Goal: Information Seeking & Learning: Learn about a topic

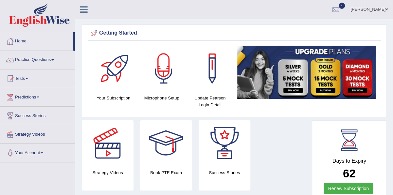
click at [49, 61] on link "Practice Questions" at bounding box center [37, 59] width 75 height 16
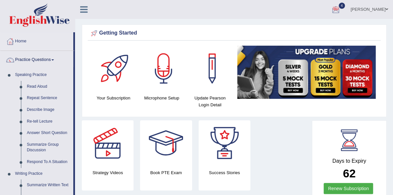
click at [338, 12] on div at bounding box center [335, 10] width 10 height 10
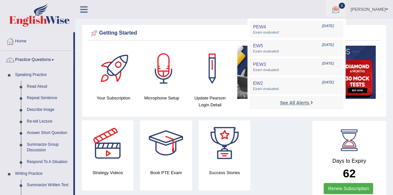
click at [307, 104] on strong "See All Alerts" at bounding box center [293, 102] width 29 height 5
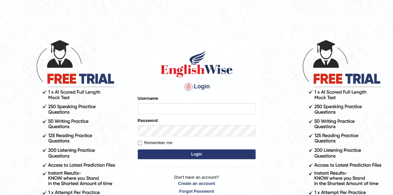
click at [221, 73] on img at bounding box center [196, 63] width 75 height 29
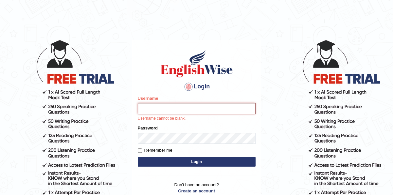
click at [173, 113] on input "Username" at bounding box center [197, 108] width 118 height 11
type input "samjoon"
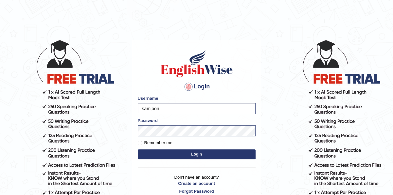
click at [213, 155] on button "Login" at bounding box center [197, 155] width 118 height 10
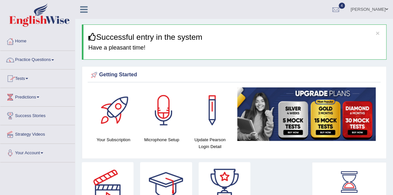
click at [51, 57] on link "Practice Questions" at bounding box center [37, 59] width 75 height 16
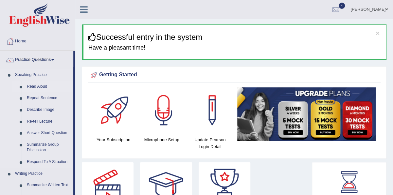
click at [42, 86] on link "Read Aloud" at bounding box center [48, 87] width 49 height 12
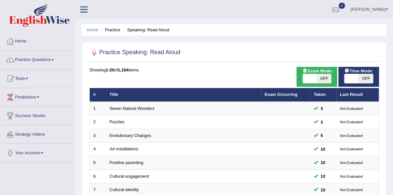
click at [322, 78] on span "OFF" at bounding box center [324, 78] width 14 height 9
checkbox input "true"
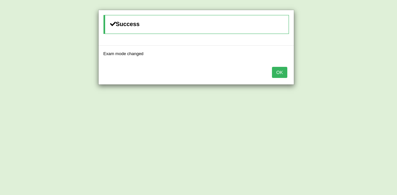
click at [284, 73] on button "OK" at bounding box center [279, 72] width 15 height 11
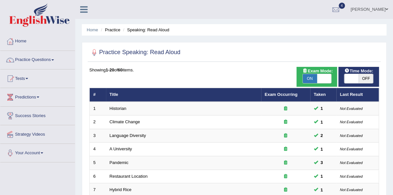
click at [365, 76] on span "OFF" at bounding box center [365, 78] width 14 height 9
checkbox input "true"
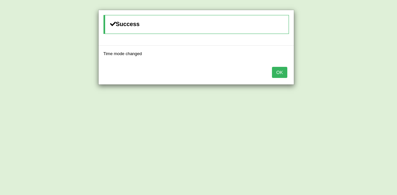
click at [280, 68] on button "OK" at bounding box center [279, 72] width 15 height 11
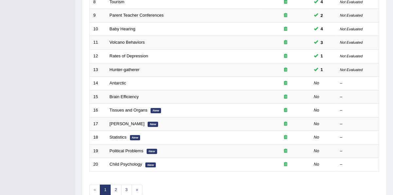
scroll to position [201, 0]
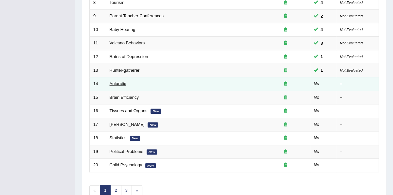
click at [117, 82] on link "Antarctic" at bounding box center [117, 83] width 17 height 5
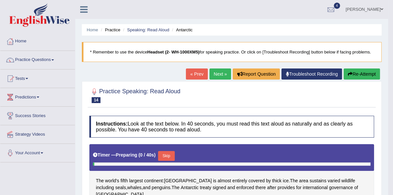
scroll to position [19, 0]
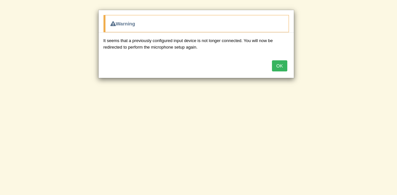
click at [277, 67] on button "OK" at bounding box center [279, 65] width 15 height 11
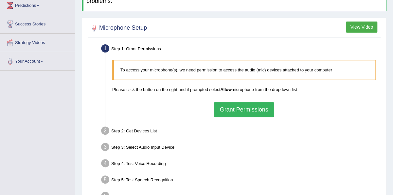
scroll to position [91, 0]
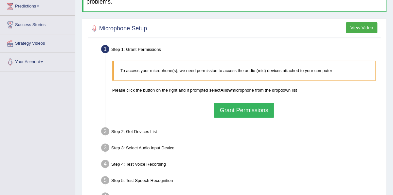
click at [260, 114] on button "Grant Permissions" at bounding box center [243, 110] width 59 height 15
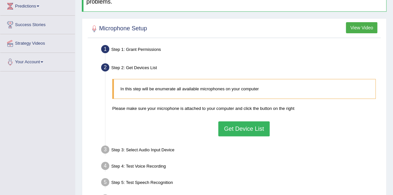
click at [251, 129] on button "Get Device List" at bounding box center [243, 129] width 51 height 15
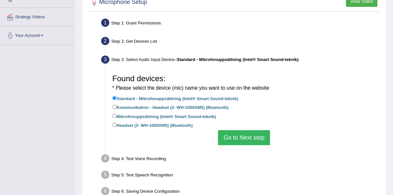
scroll to position [119, 0]
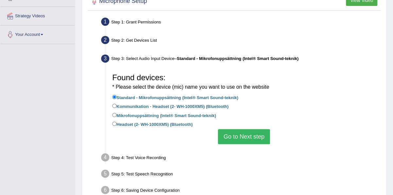
click at [247, 137] on button "Go to Next step" at bounding box center [244, 136] width 52 height 15
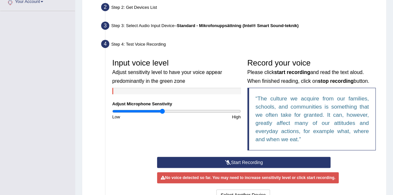
scroll to position [152, 0]
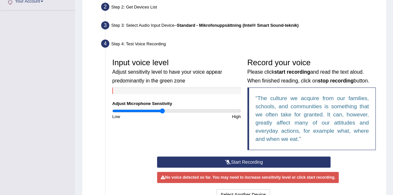
click at [243, 160] on button "Start Recording" at bounding box center [243, 162] width 173 height 11
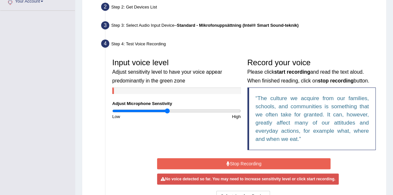
click at [167, 110] on input "range" at bounding box center [176, 111] width 128 height 5
click at [172, 111] on input "range" at bounding box center [176, 111] width 128 height 5
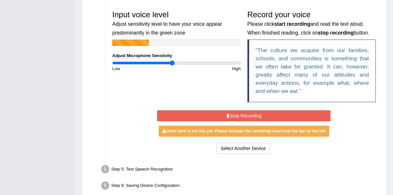
scroll to position [200, 0]
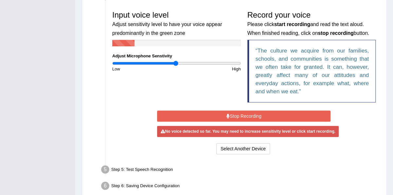
type input "1"
click at [175, 62] on input "range" at bounding box center [176, 63] width 128 height 5
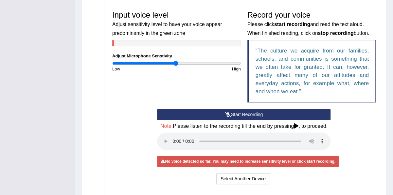
click at [209, 115] on button "Start Recording" at bounding box center [243, 114] width 173 height 11
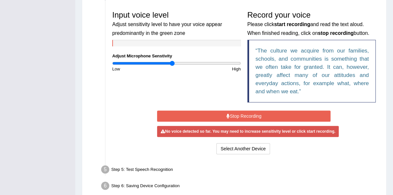
type input "0.94"
click at [171, 64] on input "range" at bounding box center [176, 63] width 128 height 5
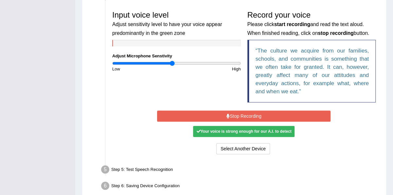
click at [201, 112] on button "Stop Recording" at bounding box center [243, 116] width 173 height 11
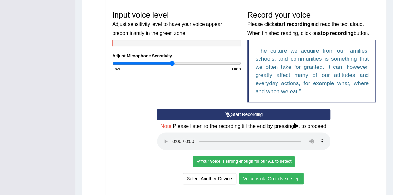
click at [291, 175] on button "Voice is ok. Go to Next step" at bounding box center [271, 179] width 65 height 11
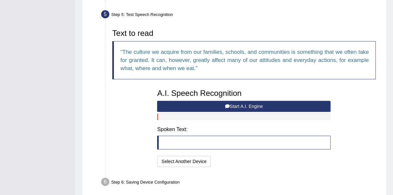
click at [244, 103] on button "Start A.I. Engine" at bounding box center [243, 106] width 173 height 11
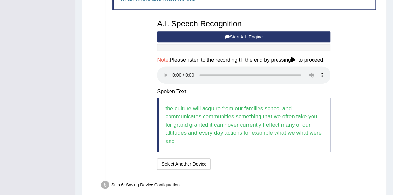
scroll to position [270, 0]
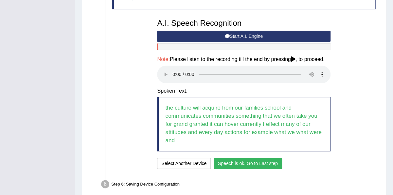
click at [267, 157] on div "A.I. Speech Recognition Start A.I. Engine Stop A.I. Engine Note: Please listen …" at bounding box center [244, 94] width 180 height 156
click at [263, 163] on button "Speech is ok. Go to Last step" at bounding box center [247, 163] width 68 height 11
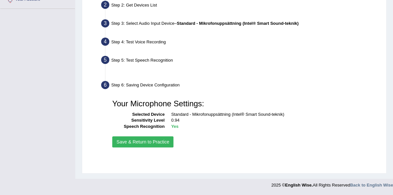
scroll to position [148, 0]
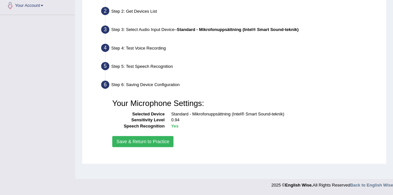
click at [162, 142] on button "Save & Return to Practice" at bounding box center [142, 141] width 61 height 11
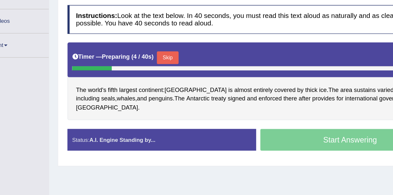
scroll to position [85, 0]
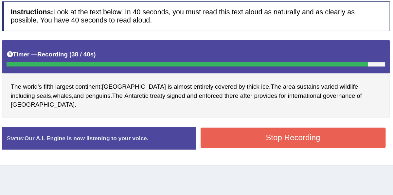
click at [273, 131] on button "Stop Recording" at bounding box center [306, 138] width 138 height 15
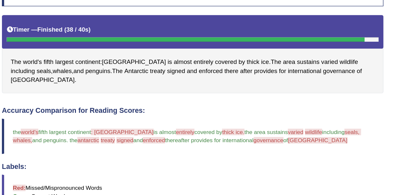
scroll to position [129, 0]
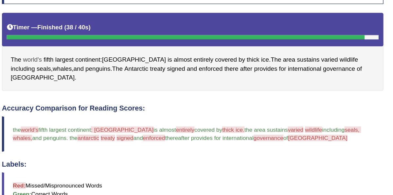
click at [110, 56] on span "world's" at bounding box center [112, 57] width 14 height 7
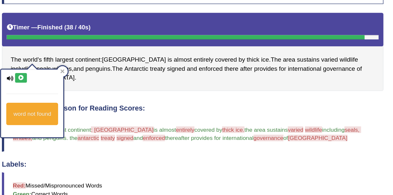
click at [102, 69] on icon at bounding box center [103, 71] width 5 height 4
click at [177, 71] on div "The world's fifth largest continent : Antarctica is almost entirely covered by …" at bounding box center [231, 51] width 284 height 59
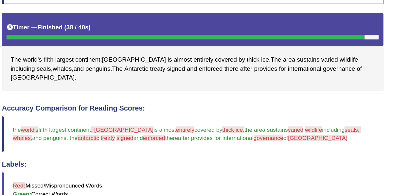
click at [124, 54] on span "fifth" at bounding box center [124, 57] width 8 height 7
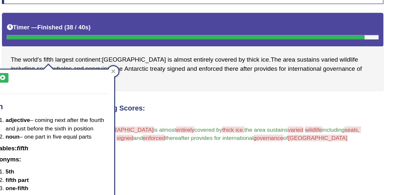
click at [91, 71] on icon at bounding box center [89, 71] width 5 height 4
click at [207, 82] on div "Instructions: Look at the text below. In 40 seconds, you must read this text al…" at bounding box center [232, 150] width 288 height 321
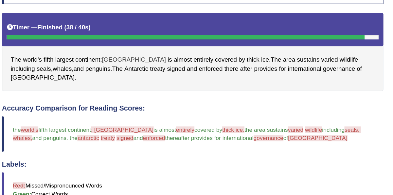
click at [179, 56] on span "Antarctica" at bounding box center [188, 57] width 48 height 7
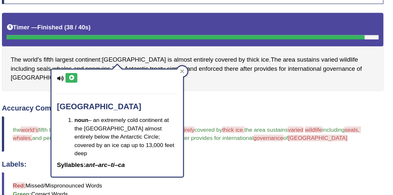
click at [141, 70] on icon at bounding box center [141, 71] width 5 height 4
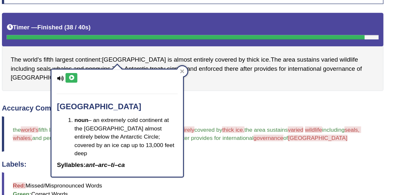
click at [141, 70] on icon at bounding box center [141, 71] width 5 height 4
click at [242, 91] on h4 "Accuracy Comparison for Reading Scores:" at bounding box center [231, 94] width 284 height 6
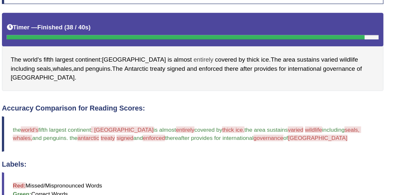
click at [232, 55] on span "entirely" at bounding box center [239, 57] width 15 height 7
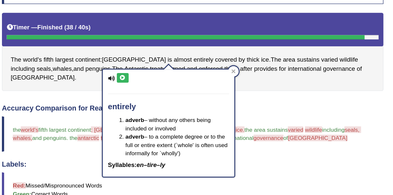
click at [181, 67] on button at bounding box center [179, 70] width 9 height 7
click at [178, 71] on icon at bounding box center [179, 71] width 5 height 4
click at [260, 64] on div at bounding box center [262, 66] width 8 height 8
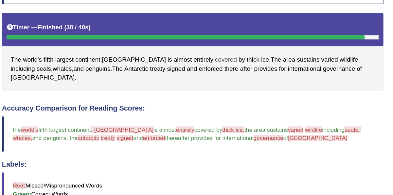
click at [248, 56] on span "covered" at bounding box center [256, 57] width 16 height 7
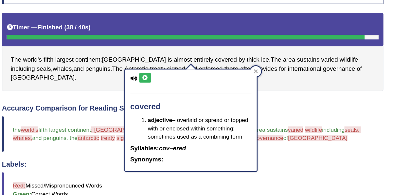
click at [196, 70] on icon at bounding box center [195, 71] width 5 height 4
click at [279, 66] on icon at bounding box center [278, 65] width 3 height 3
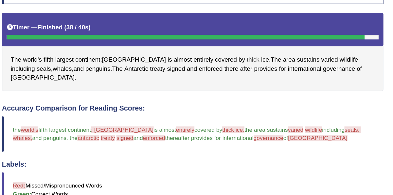
click at [272, 55] on span "thick" at bounding box center [276, 57] width 9 height 7
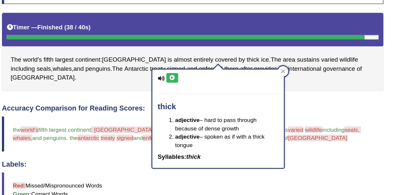
click at [215, 72] on button at bounding box center [216, 70] width 9 height 7
click at [214, 70] on icon at bounding box center [216, 71] width 5 height 4
click at [296, 65] on div at bounding box center [299, 66] width 8 height 8
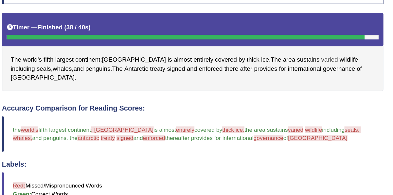
click at [327, 56] on span "varied" at bounding box center [333, 57] width 12 height 7
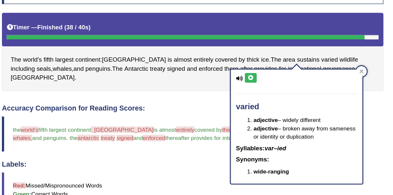
click at [277, 72] on button at bounding box center [274, 70] width 9 height 7
drag, startPoint x: 277, startPoint y: 72, endPoint x: 271, endPoint y: 72, distance: 6.9
click at [271, 72] on button at bounding box center [274, 70] width 9 height 7
click at [357, 65] on icon at bounding box center [357, 65] width 3 height 3
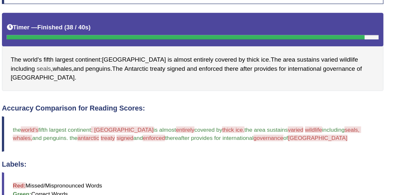
click at [126, 60] on span "seals" at bounding box center [120, 63] width 11 height 7
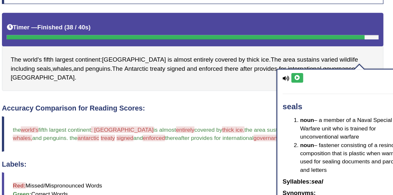
click at [308, 72] on button at bounding box center [309, 70] width 9 height 7
click at [127, 63] on span "whales" at bounding box center [134, 63] width 14 height 7
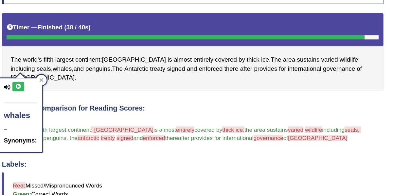
click at [102, 79] on button at bounding box center [101, 77] width 9 height 7
click at [328, 68] on div "The world's fifth largest continent : Antarctica is almost entirely covered by …" at bounding box center [231, 51] width 284 height 59
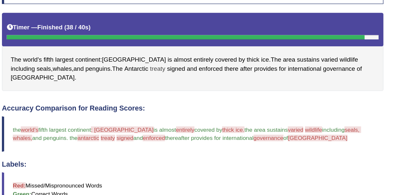
click at [200, 63] on span "treaty" at bounding box center [205, 63] width 11 height 7
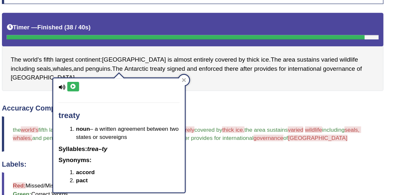
click at [140, 77] on icon at bounding box center [142, 77] width 5 height 4
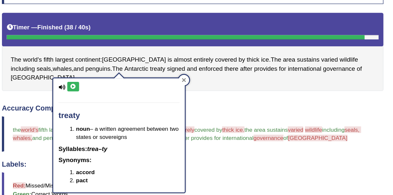
click at [222, 71] on div at bounding box center [225, 72] width 8 height 8
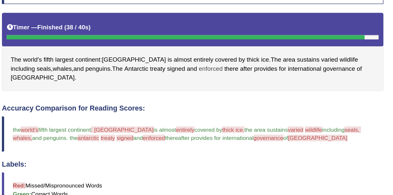
click at [236, 63] on span "enforced" at bounding box center [245, 63] width 18 height 7
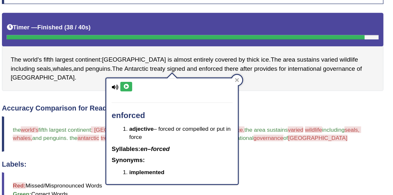
click at [181, 76] on icon at bounding box center [181, 77] width 5 height 4
click at [263, 73] on icon at bounding box center [264, 72] width 3 height 3
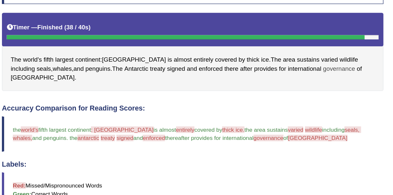
click at [328, 61] on span "governance" at bounding box center [340, 63] width 24 height 7
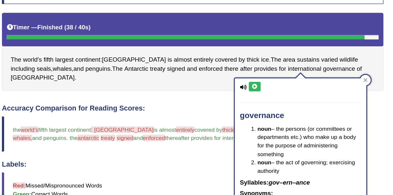
click at [277, 78] on icon at bounding box center [277, 77] width 5 height 4
click at [361, 73] on icon at bounding box center [360, 72] width 3 height 3
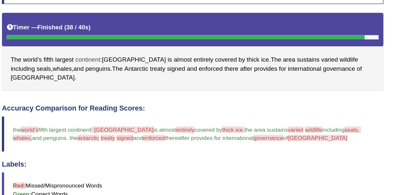
click at [156, 56] on span "continent" at bounding box center [153, 57] width 19 height 7
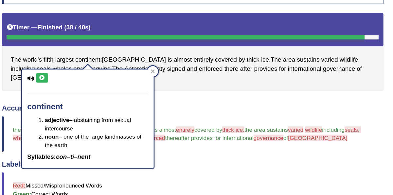
click at [119, 72] on icon at bounding box center [119, 71] width 5 height 4
click at [174, 55] on span "Antarctica" at bounding box center [188, 57] width 48 height 7
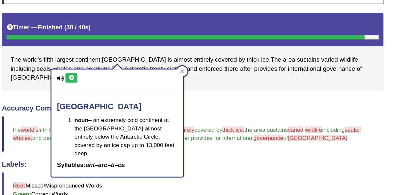
click at [141, 71] on icon at bounding box center [141, 71] width 5 height 4
click at [223, 63] on div at bounding box center [224, 66] width 8 height 8
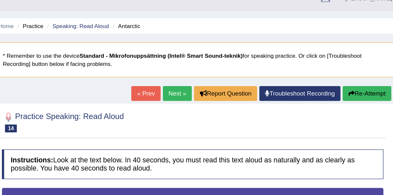
scroll to position [9, 0]
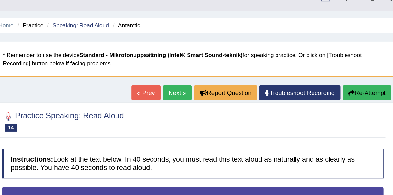
click at [360, 70] on button "Re-Attempt" at bounding box center [361, 71] width 36 height 11
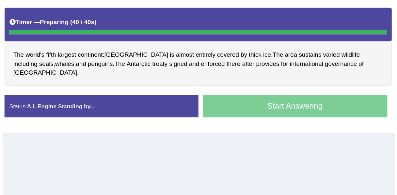
scroll to position [82, 0]
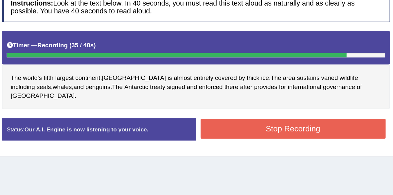
click at [336, 138] on button "Stop Recording" at bounding box center [306, 145] width 138 height 15
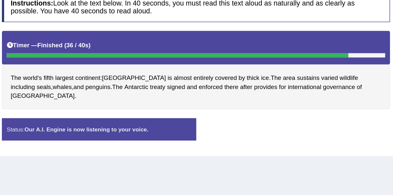
click at [336, 138] on div "Status: Our A.I. Engine is now listening to your voice. Start Answering Stop Re…" at bounding box center [233, 149] width 289 height 23
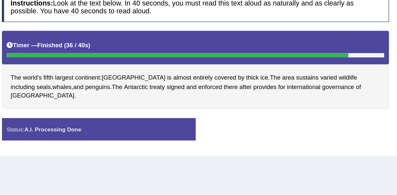
click at [336, 114] on body "Toggle navigation Home Practice Questions Speaking Practice Read Aloud Repeat S…" at bounding box center [198, 15] width 397 height 195
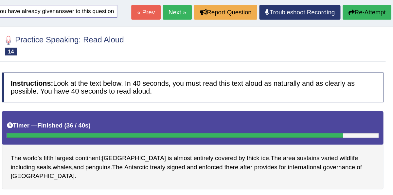
scroll to position [71, 0]
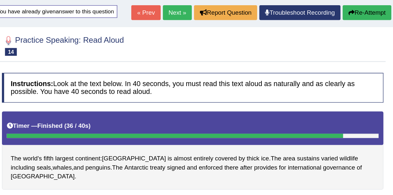
click at [220, 12] on link "Next »" at bounding box center [220, 9] width 22 height 11
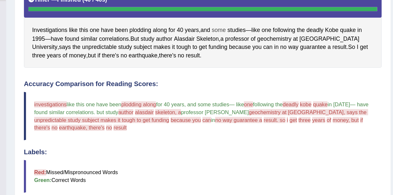
scroll to position [132, 0]
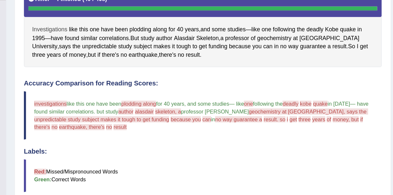
click at [120, 53] on span "Investigations" at bounding box center [110, 54] width 28 height 7
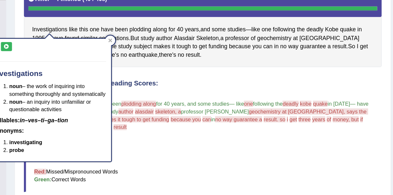
click at [73, 71] on div "investigations noun – the work of inquiring into something thoroughly and syste…" at bounding box center [109, 110] width 98 height 98
click at [74, 67] on icon at bounding box center [75, 68] width 5 height 4
click at [189, 85] on div "Instructions: Look at the text below. In 40 seconds, you must read this text al…" at bounding box center [232, 157] width 288 height 341
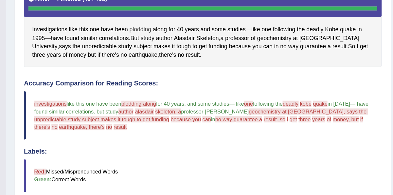
click at [182, 53] on span "plodding" at bounding box center [181, 54] width 17 height 7
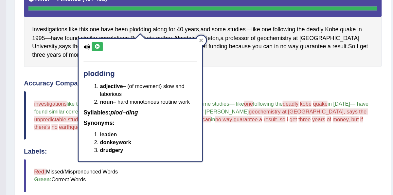
click at [149, 69] on icon at bounding box center [147, 68] width 5 height 4
click at [253, 88] on div "Instructions: Look at the text below. In 40 seconds, you must read this text al…" at bounding box center [232, 157] width 288 height 341
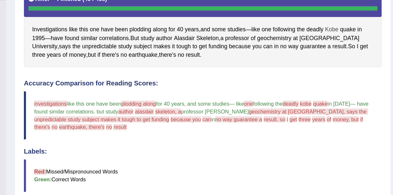
click at [338, 54] on span "Kobe" at bounding box center [333, 54] width 11 height 7
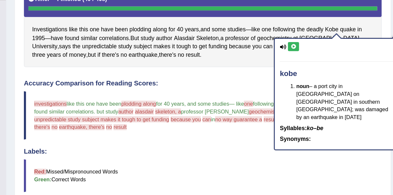
click at [304, 66] on icon at bounding box center [303, 68] width 5 height 4
click at [350, 52] on span "quake" at bounding box center [347, 54] width 12 height 7
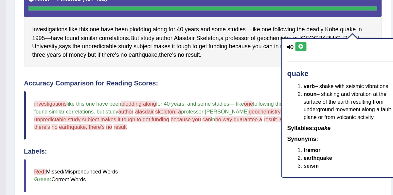
click at [308, 68] on icon at bounding box center [309, 68] width 5 height 4
click at [256, 91] on div "Instructions: Look at the text below. In 40 seconds, you must read this text al…" at bounding box center [232, 157] width 288 height 341
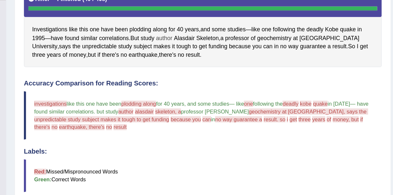
click at [205, 61] on span "author" at bounding box center [200, 61] width 13 height 7
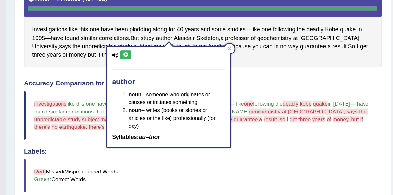
click at [170, 76] on button at bounding box center [170, 74] width 9 height 7
click at [256, 153] on div "Labels: Red: Missed/Mispronounced Words Green: Correct Words" at bounding box center [231, 165] width 284 height 35
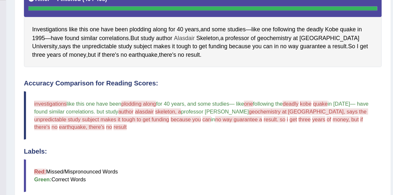
click at [220, 61] on span "Alasdair" at bounding box center [217, 61] width 17 height 7
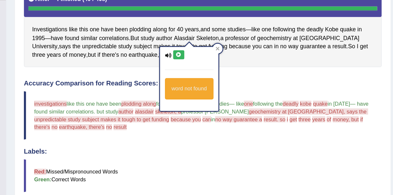
click at [211, 73] on icon at bounding box center [212, 74] width 5 height 4
click at [257, 87] on div "Instructions: Look at the text below. In 40 seconds, you must read this text al…" at bounding box center [232, 157] width 288 height 341
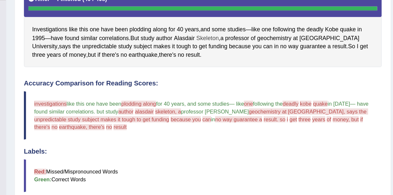
click at [238, 59] on span "Skeleton" at bounding box center [235, 61] width 18 height 7
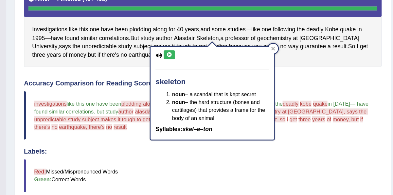
click at [204, 75] on icon at bounding box center [204, 74] width 5 height 4
click at [288, 72] on div at bounding box center [287, 69] width 8 height 8
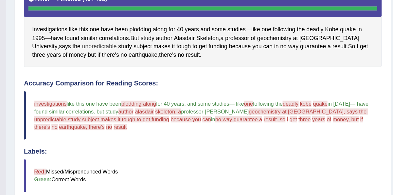
click at [135, 67] on span "unpredictable" at bounding box center [148, 67] width 27 height 7
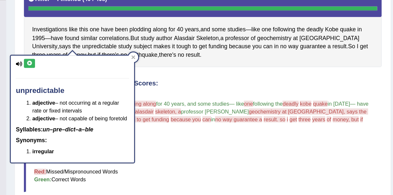
click at [94, 82] on icon at bounding box center [93, 81] width 5 height 4
click at [176, 74] on div at bounding box center [176, 76] width 8 height 8
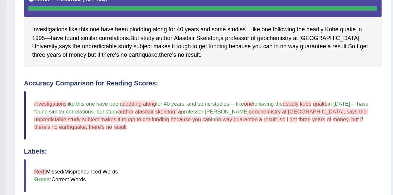
click at [236, 66] on span "funding" at bounding box center [243, 67] width 15 height 7
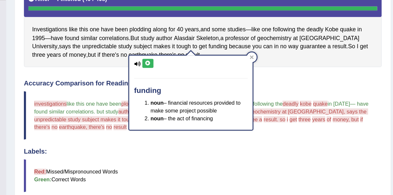
click at [189, 85] on div "funding noun – financial resources provided to make some project possible noun …" at bounding box center [222, 104] width 98 height 59
click at [189, 81] on icon at bounding box center [187, 81] width 5 height 4
click at [281, 78] on div "Investigations like this one have been plodding along for 40 years , and some s…" at bounding box center [231, 51] width 284 height 65
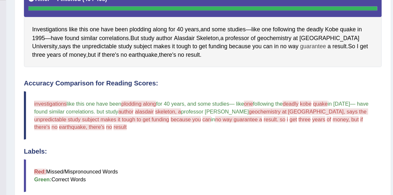
click at [309, 68] on span "guarantee" at bounding box center [319, 67] width 21 height 7
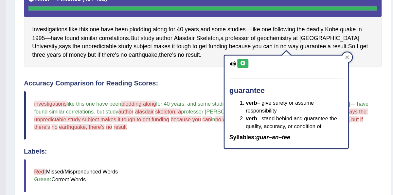
click at [262, 82] on icon at bounding box center [263, 81] width 5 height 4
click at [347, 75] on icon at bounding box center [345, 76] width 3 height 3
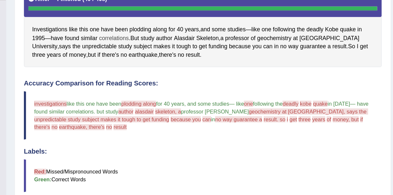
click at [162, 60] on span "correlations" at bounding box center [161, 61] width 24 height 7
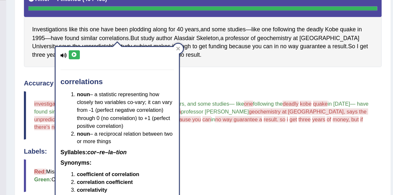
click at [129, 75] on icon at bounding box center [129, 74] width 5 height 4
click at [214, 69] on div at bounding box center [212, 69] width 8 height 8
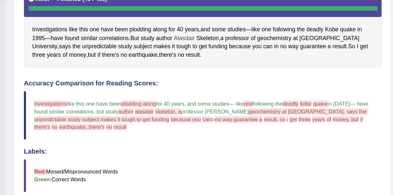
click at [220, 59] on span "Alasdair" at bounding box center [217, 61] width 17 height 7
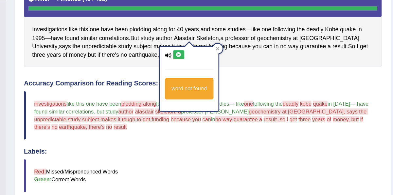
click at [213, 73] on icon at bounding box center [212, 74] width 5 height 4
click at [243, 70] on icon at bounding box center [243, 69] width 3 height 3
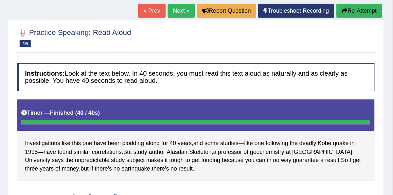
scroll to position [49, 0]
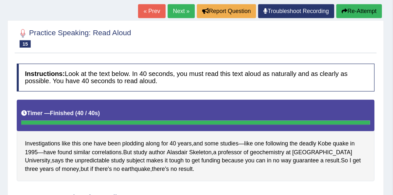
click at [348, 31] on icon "button" at bounding box center [349, 31] width 5 height 5
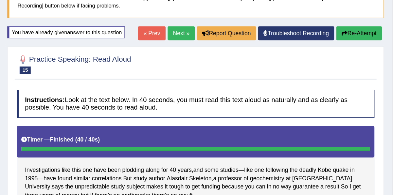
scroll to position [28, 0]
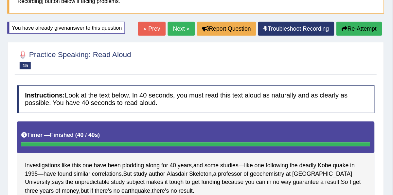
click at [219, 47] on link "Next »" at bounding box center [220, 52] width 22 height 11
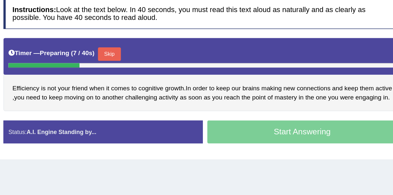
scroll to position [81, 0]
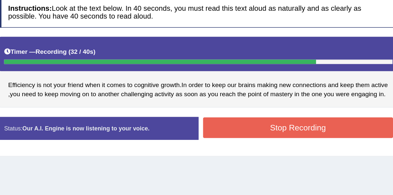
click at [294, 140] on button "Stop Recording" at bounding box center [306, 135] width 138 height 15
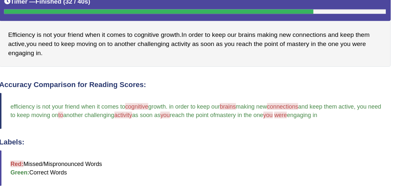
scroll to position [153, 0]
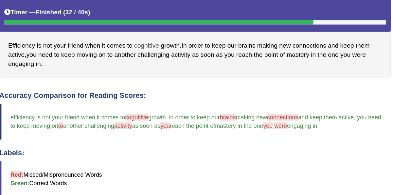
click at [195, 34] on span "cognitive" at bounding box center [196, 33] width 18 height 7
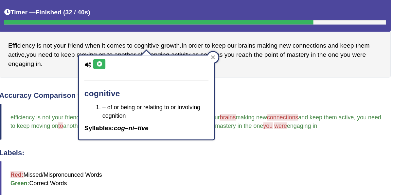
click at [163, 48] on button at bounding box center [162, 46] width 9 height 7
click at [255, 59] on div "Instructions: Look at the text below. In 40 seconds, you must read this text al…" at bounding box center [232, 126] width 288 height 321
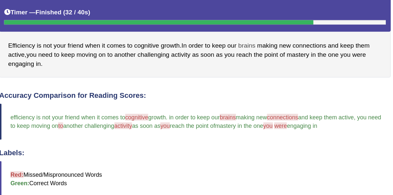
click at [269, 30] on span "brains" at bounding box center [269, 33] width 12 height 7
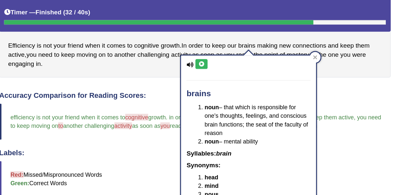
click at [235, 47] on icon at bounding box center [236, 47] width 5 height 4
click at [172, 62] on div "Instructions: Look at the text below. In 40 seconds, you must read this text al…" at bounding box center [232, 126] width 288 height 321
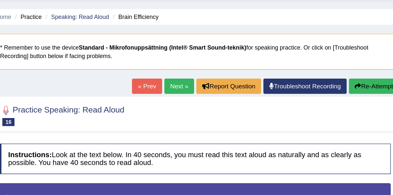
scroll to position [14, 0]
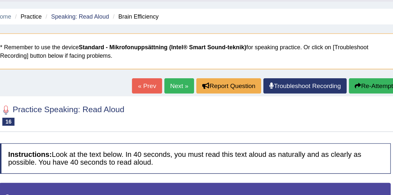
click at [216, 61] on link "Next »" at bounding box center [220, 65] width 22 height 11
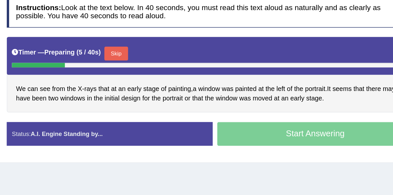
scroll to position [101, 0]
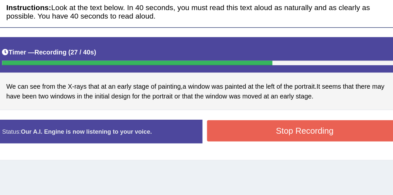
click at [269, 118] on button "Stop Recording" at bounding box center [306, 116] width 138 height 15
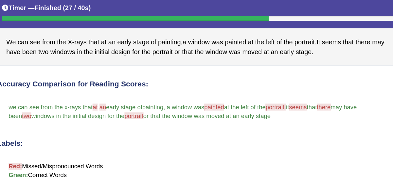
scroll to position [154, 0]
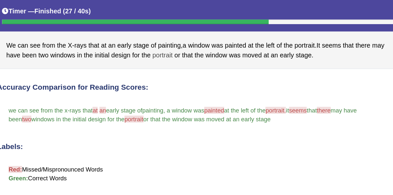
click at [203, 38] on span "portrait" at bounding box center [206, 39] width 14 height 7
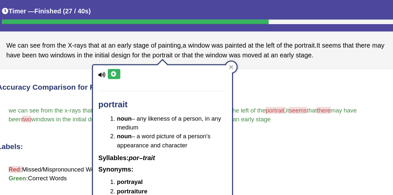
click at [170, 52] on icon at bounding box center [171, 52] width 5 height 4
click at [278, 84] on span "or that the window was moved at an early stage" at bounding box center [238, 84] width 90 height 5
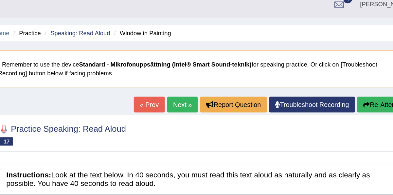
scroll to position [0, 0]
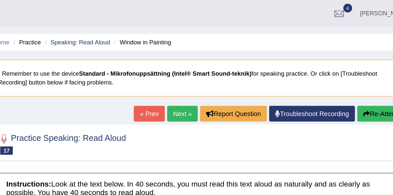
click at [217, 80] on link "Next »" at bounding box center [220, 80] width 22 height 11
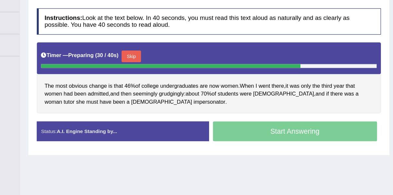
scroll to position [85, 0]
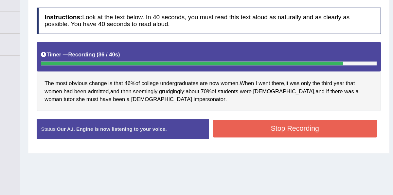
click at [247, 143] on button "Stop Recording" at bounding box center [306, 139] width 138 height 15
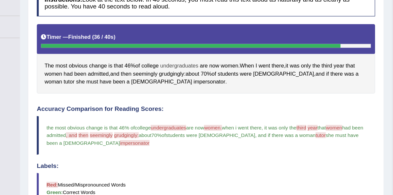
scroll to position [130, 0]
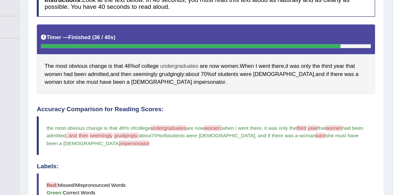
click at [213, 56] on span "undergraduates" at bounding box center [209, 55] width 32 height 7
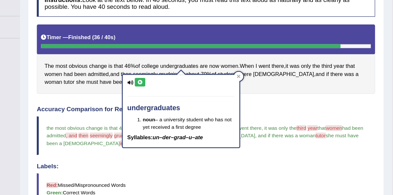
click at [176, 69] on icon at bounding box center [176, 69] width 5 height 4
click at [337, 90] on h4 "Accuracy Comparison for Reading Scores:" at bounding box center [231, 92] width 284 height 6
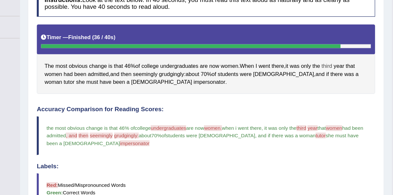
click at [337, 54] on span "third" at bounding box center [332, 55] width 9 height 7
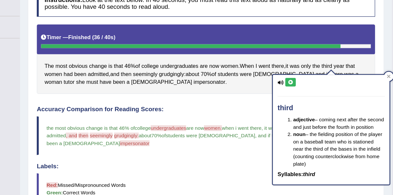
click at [307, 67] on div "third adjective – coming next after the second and just before the fourth in po…" at bounding box center [337, 109] width 98 height 92
click at [306, 67] on button at bounding box center [302, 69] width 9 height 7
click at [297, 70] on div "third adjective – coming next after the second and just before the fourth in po…" at bounding box center [337, 109] width 98 height 92
click at [303, 69] on icon at bounding box center [302, 69] width 5 height 4
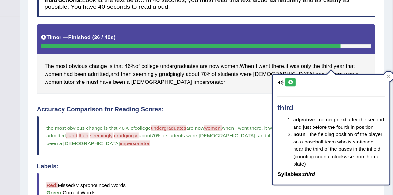
click at [264, 75] on div "The most obvious change is that 46 % of college undergraduates are now women . …" at bounding box center [231, 50] width 284 height 59
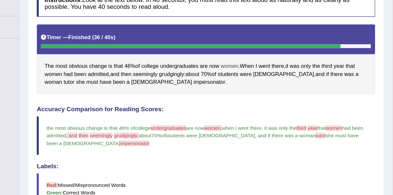
click at [252, 56] on span "women" at bounding box center [251, 55] width 15 height 7
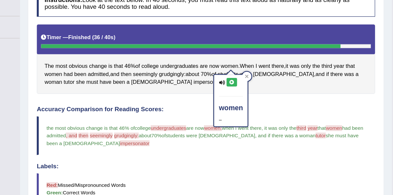
click at [253, 68] on icon at bounding box center [253, 69] width 5 height 4
click at [256, 132] on div "Accuracy Comparison for Reading Scores: the most obvious change is that 46% of …" at bounding box center [231, 141] width 284 height 105
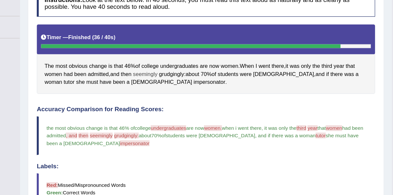
click at [187, 62] on span "seemingly" at bounding box center [180, 62] width 21 height 7
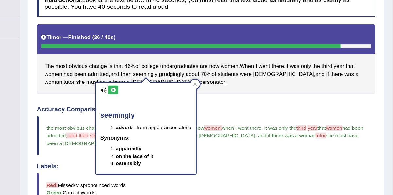
click at [155, 76] on icon at bounding box center [153, 76] width 5 height 4
click at [237, 84] on div "Instructions: Look at the text below. In 40 seconds, you must read this text al…" at bounding box center [232, 153] width 288 height 328
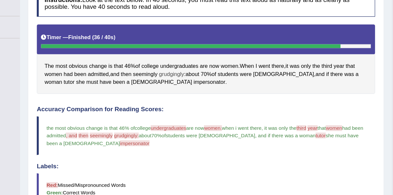
click at [205, 63] on span "grudgingly" at bounding box center [202, 62] width 21 height 7
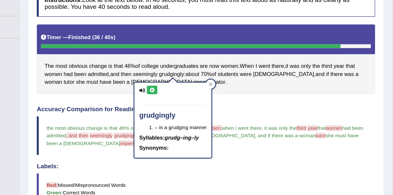
click at [186, 75] on icon at bounding box center [186, 76] width 5 height 4
click at [282, 79] on div "Instructions: Look at the text below. In 40 seconds, you must read this text al…" at bounding box center [232, 153] width 288 height 328
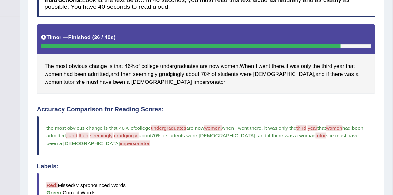
click at [121, 66] on span "tutor" at bounding box center [116, 69] width 9 height 7
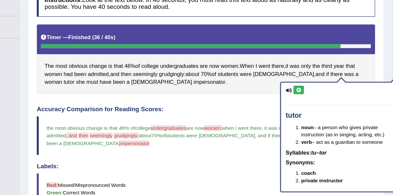
click at [310, 77] on button at bounding box center [309, 75] width 9 height 7
click at [221, 67] on span "impersonator" at bounding box center [234, 69] width 27 height 7
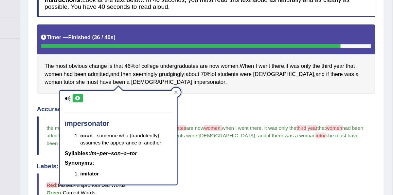
click at [122, 81] on icon at bounding box center [123, 83] width 5 height 4
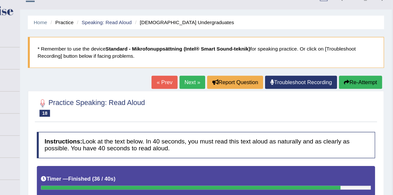
scroll to position [10, 0]
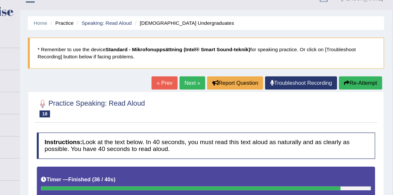
click at [218, 71] on link "Next »" at bounding box center [220, 69] width 22 height 11
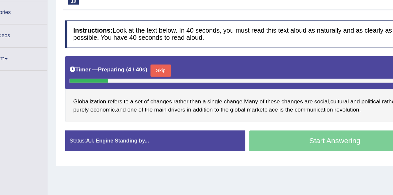
scroll to position [90, 0]
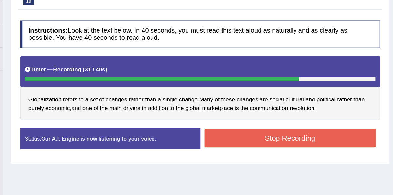
click at [304, 131] on button "Stop Recording" at bounding box center [306, 127] width 138 height 15
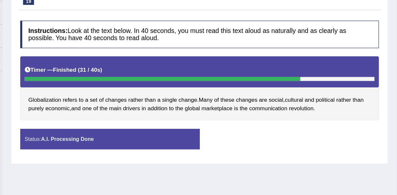
click at [304, 106] on body "Toggle navigation Home Practice Questions Speaking Practice Read Aloud Repeat S…" at bounding box center [198, 7] width 397 height 195
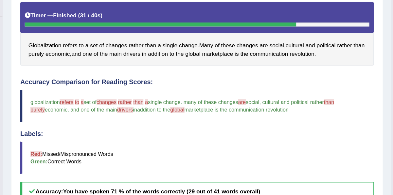
scroll to position [149, 0]
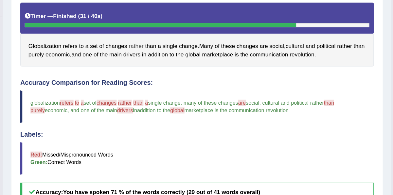
click at [182, 36] on span "rather" at bounding box center [182, 37] width 12 height 7
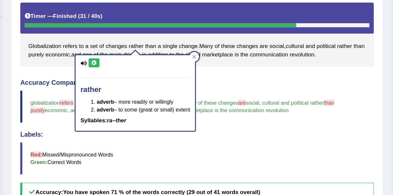
click at [147, 49] on icon at bounding box center [148, 51] width 5 height 4
click at [232, 45] on div at bounding box center [229, 46] width 8 height 8
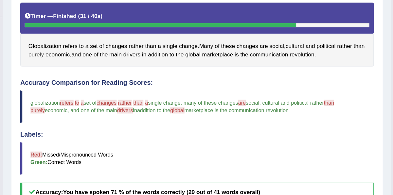
click at [108, 44] on span "purely" at bounding box center [102, 44] width 12 height 7
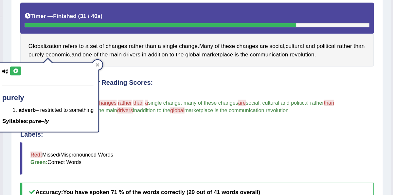
click at [85, 58] on icon at bounding box center [85, 57] width 5 height 4
click at [202, 101] on div "Accuracy Comparison for Reading Scores: global globalization refers a to refere…" at bounding box center [231, 113] width 284 height 99
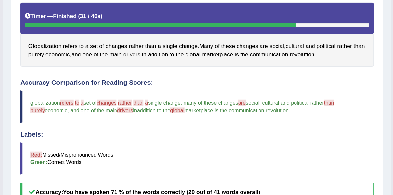
click at [186, 43] on span "drivers" at bounding box center [179, 44] width 14 height 7
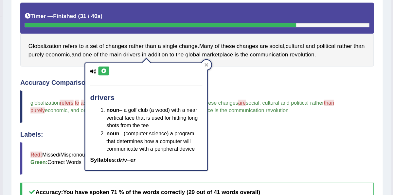
click at [156, 59] on icon at bounding box center [156, 57] width 5 height 4
click at [295, 137] on blockquote "Red: Missed/Mispronounced Words Green: Correct Words" at bounding box center [231, 128] width 284 height 26
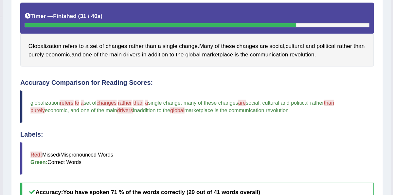
click at [234, 43] on span "global" at bounding box center [228, 44] width 12 height 7
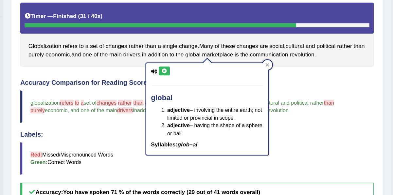
click at [206, 57] on icon at bounding box center [205, 57] width 5 height 4
click at [286, 52] on icon at bounding box center [287, 52] width 3 height 3
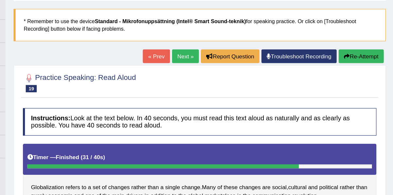
scroll to position [35, 0]
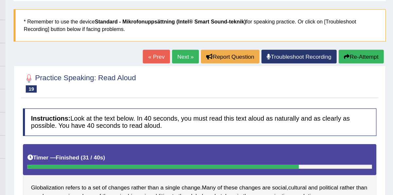
click at [356, 42] on button "Re-Attempt" at bounding box center [361, 45] width 36 height 11
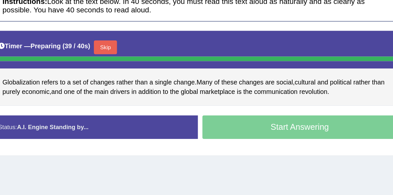
scroll to position [76, 0]
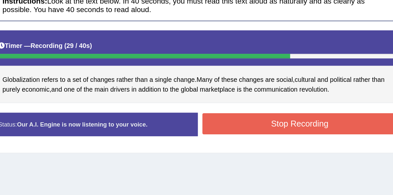
click at [306, 137] on button "Stop Recording" at bounding box center [306, 144] width 138 height 15
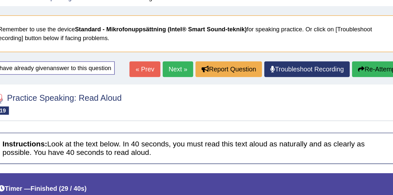
scroll to position [31, 0]
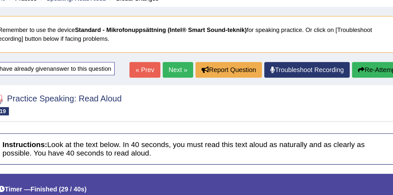
click at [219, 49] on link "Next »" at bounding box center [220, 49] width 22 height 11
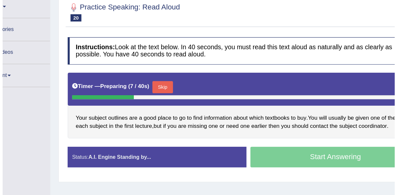
scroll to position [78, 0]
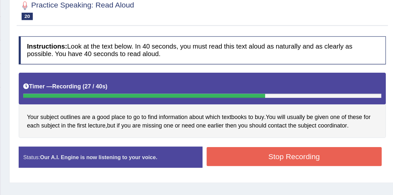
click at [265, 135] on button "Stop Recording" at bounding box center [306, 139] width 138 height 15
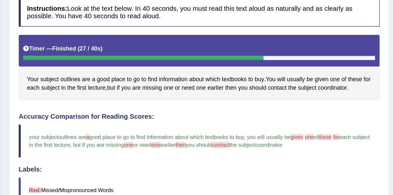
scroll to position [0, 0]
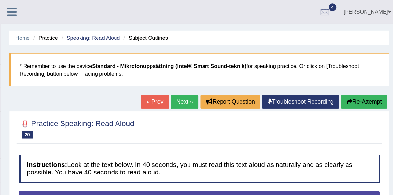
click at [88, 11] on link at bounding box center [83, 9] width 17 height 10
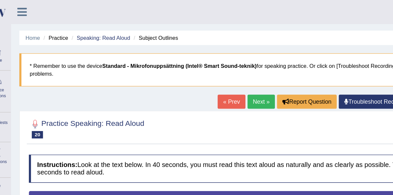
click at [28, 11] on icon at bounding box center [32, 9] width 8 height 8
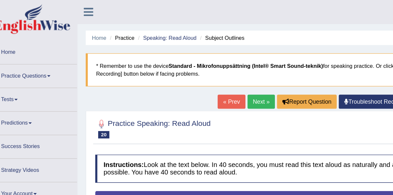
click at [24, 41] on link "Home" at bounding box center [37, 40] width 75 height 16
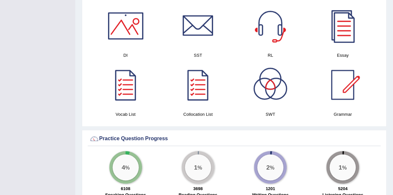
scroll to position [347, 0]
